Goal: Navigation & Orientation: Find specific page/section

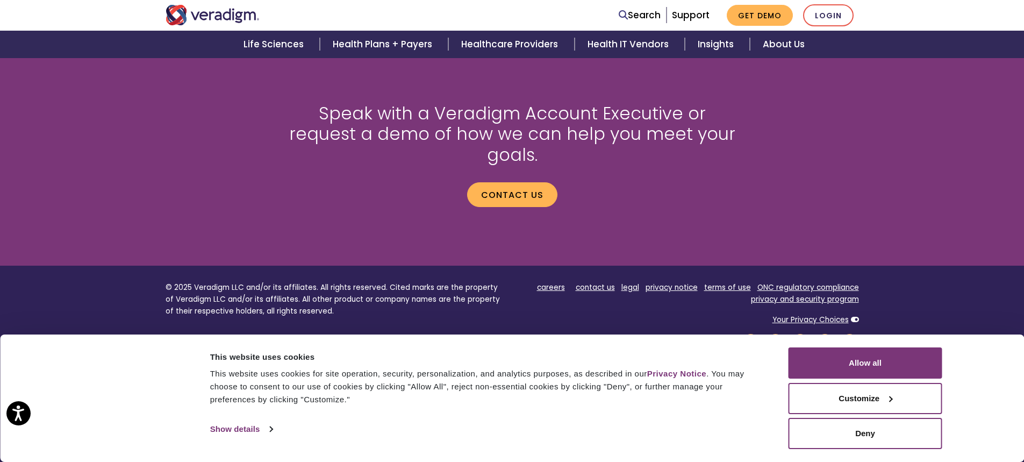
scroll to position [1458, 0]
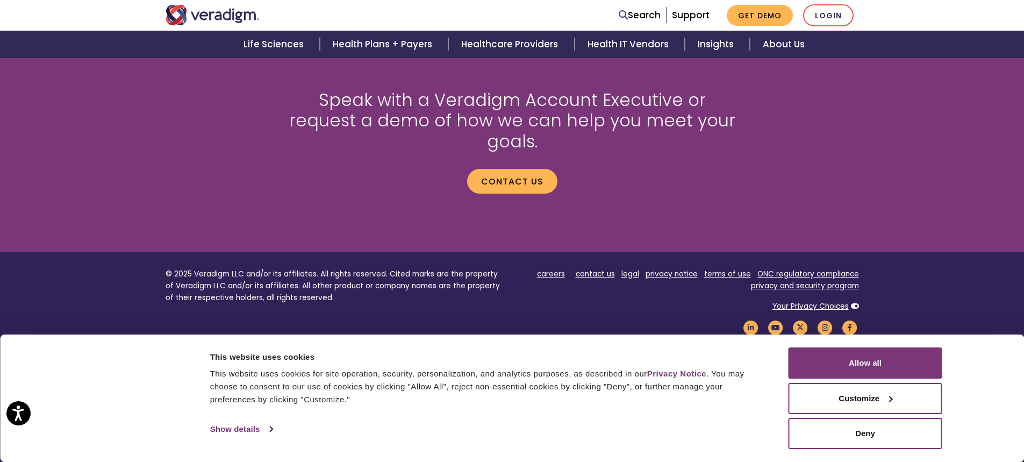
click at [622, 371] on div "This website uses cookies for site operation, security, personalization, and an…" at bounding box center [487, 386] width 554 height 39
click at [116, 207] on div "Speak with a Veradigm Account Executive or request a demo of how we can help yo…" at bounding box center [512, 146] width 1024 height 164
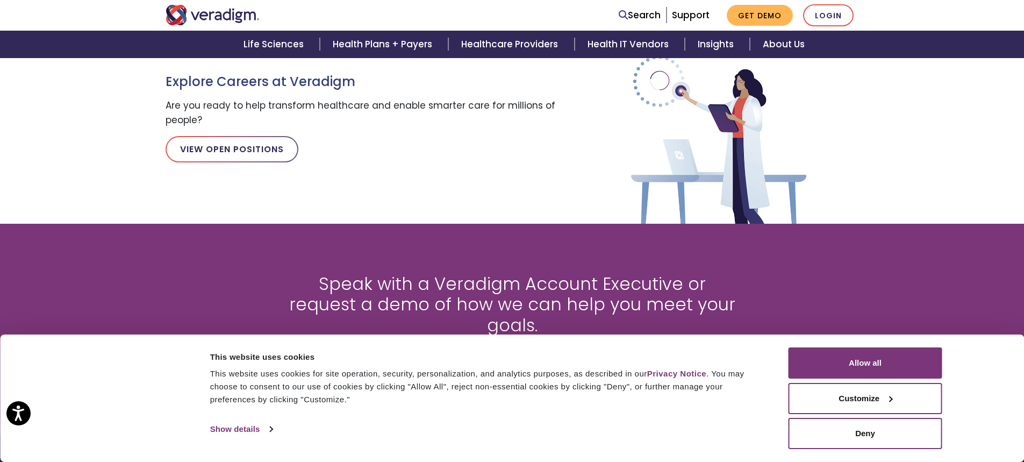
scroll to position [1082, 0]
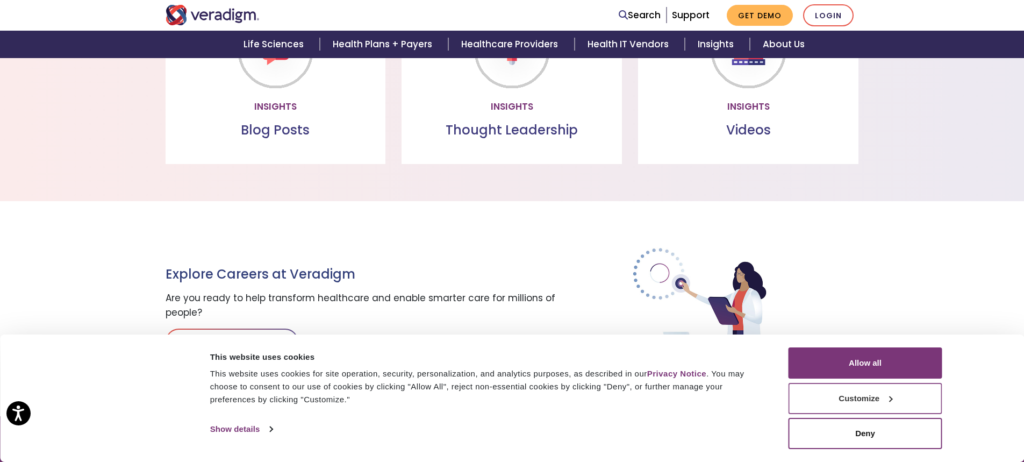
click at [801, 396] on button "Customize" at bounding box center [865, 398] width 154 height 31
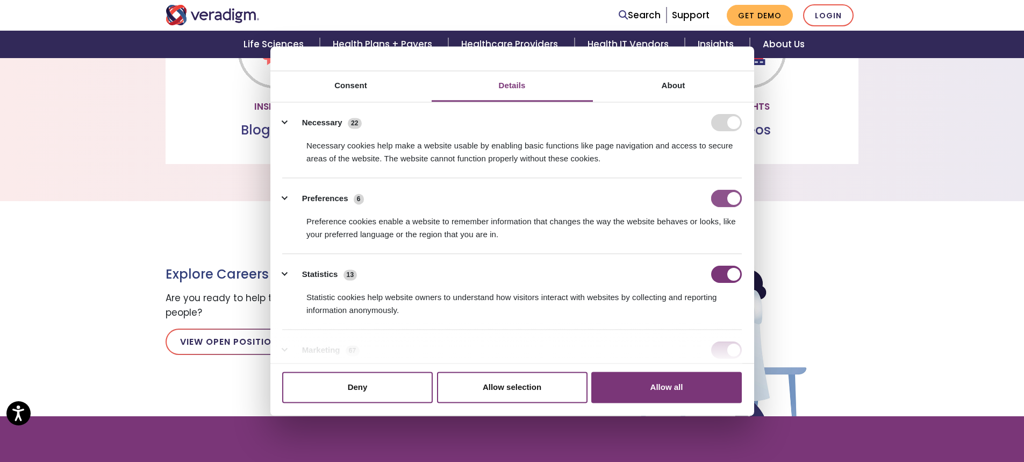
click at [721, 192] on input "Preferences" at bounding box center [726, 198] width 31 height 17
checkbox input "false"
click at [724, 274] on input "Statistics" at bounding box center [726, 273] width 31 height 17
checkbox input "false"
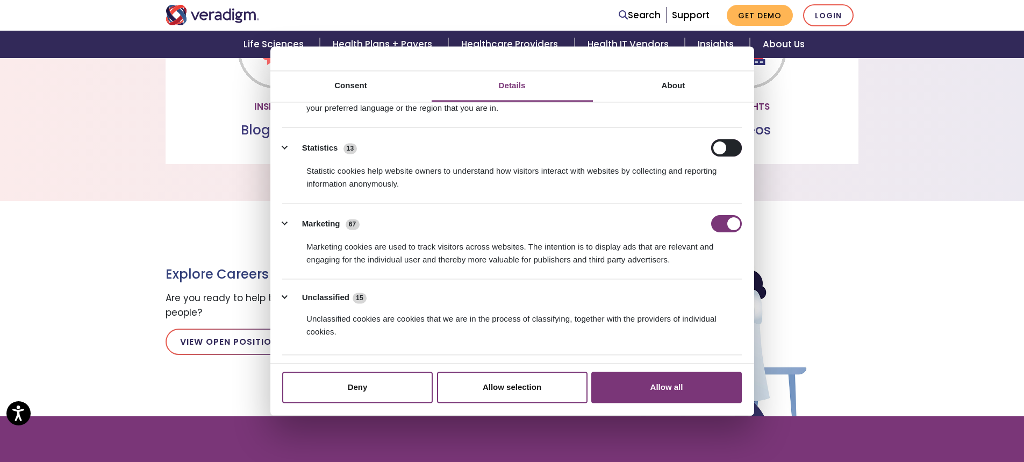
scroll to position [155, 0]
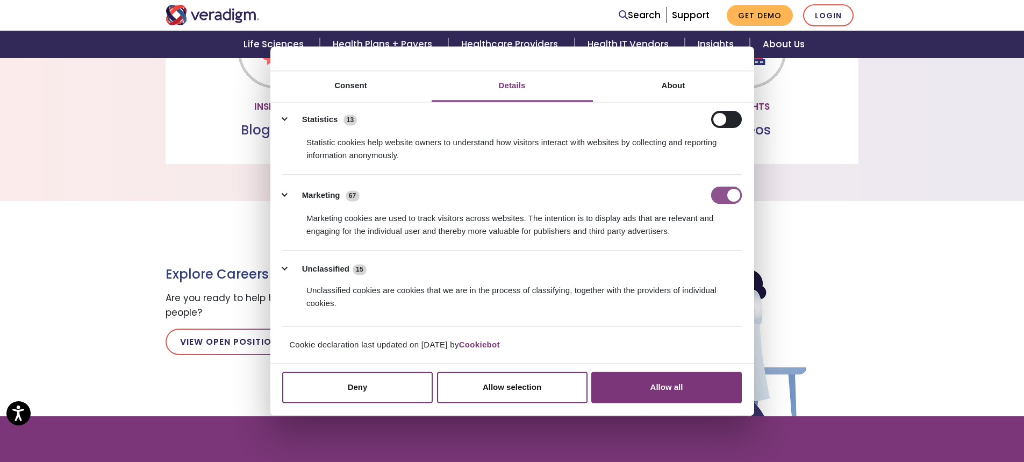
click at [722, 198] on input "Marketing" at bounding box center [726, 194] width 31 height 17
checkbox input "false"
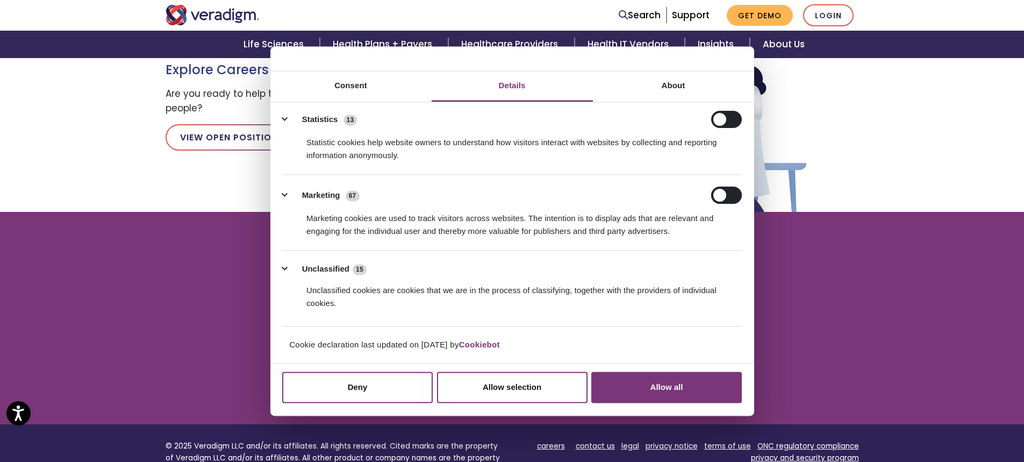
scroll to position [1297, 0]
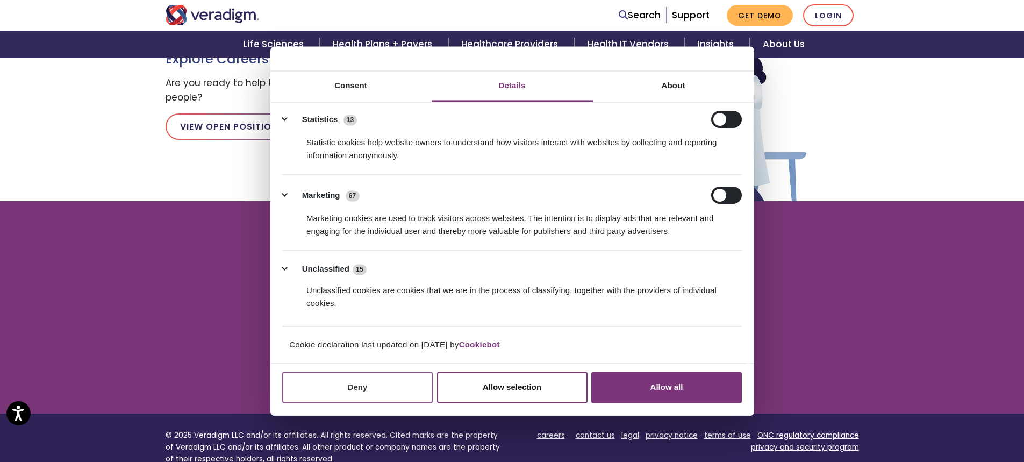
click at [399, 386] on button "Deny" at bounding box center [357, 387] width 150 height 31
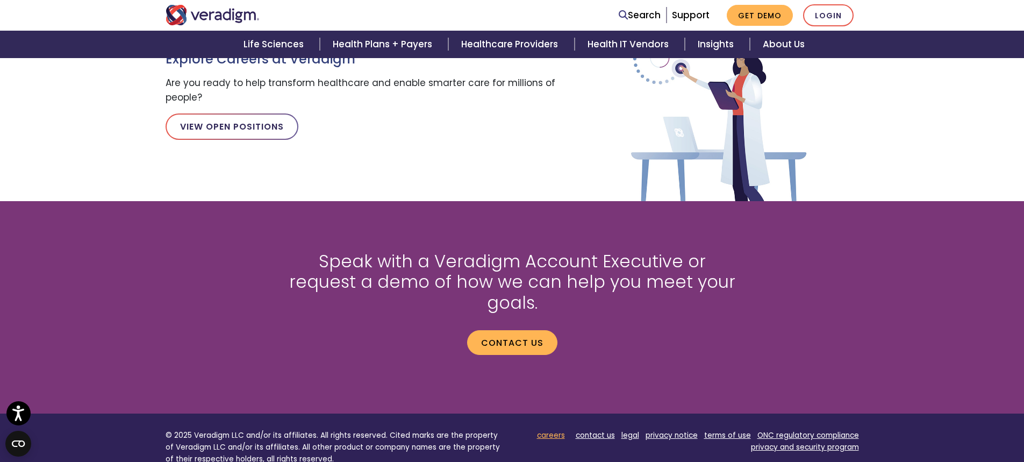
click at [556, 430] on link "careers" at bounding box center [551, 435] width 28 height 10
